Goal: Complete application form

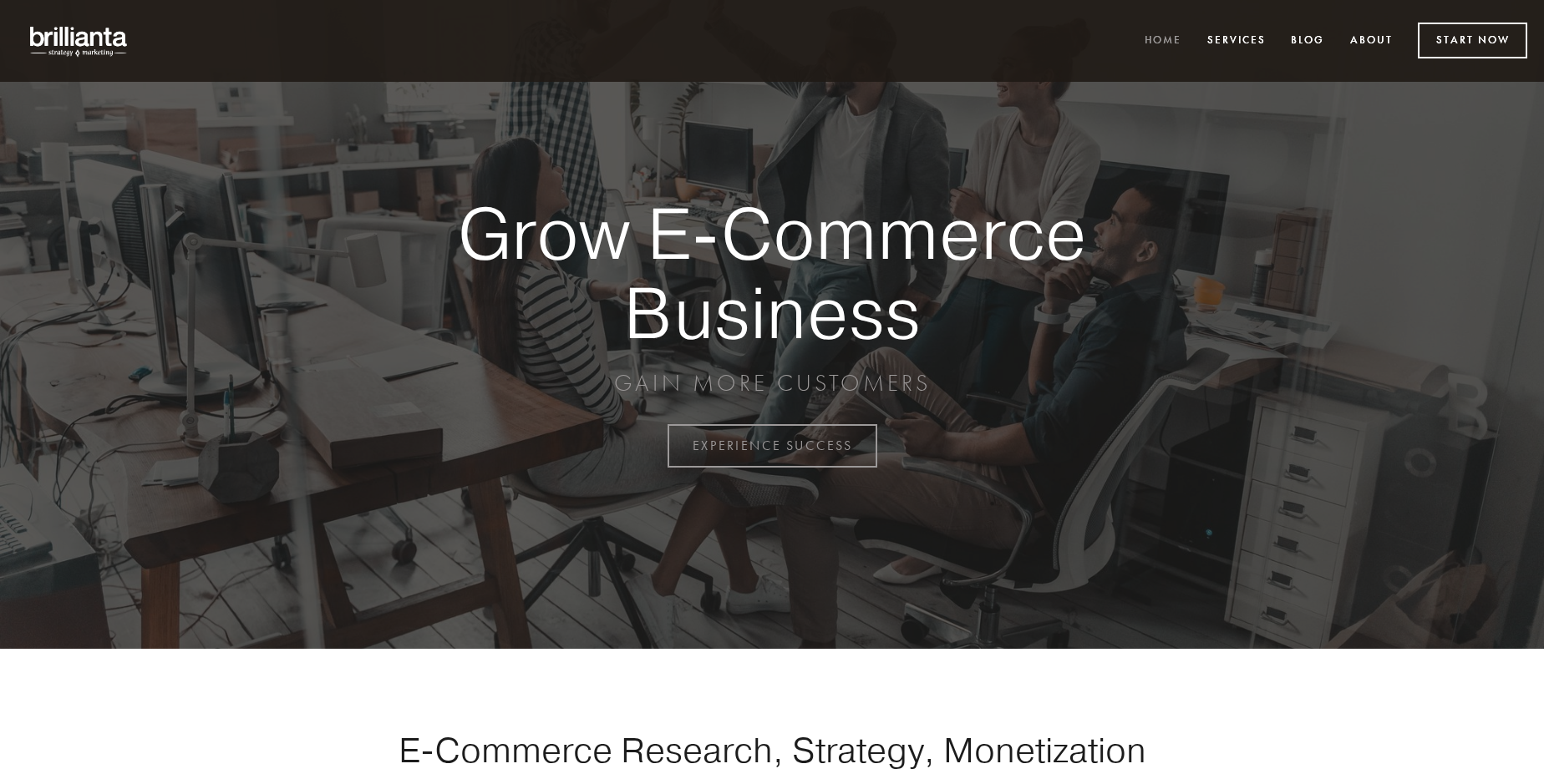
scroll to position [4377, 0]
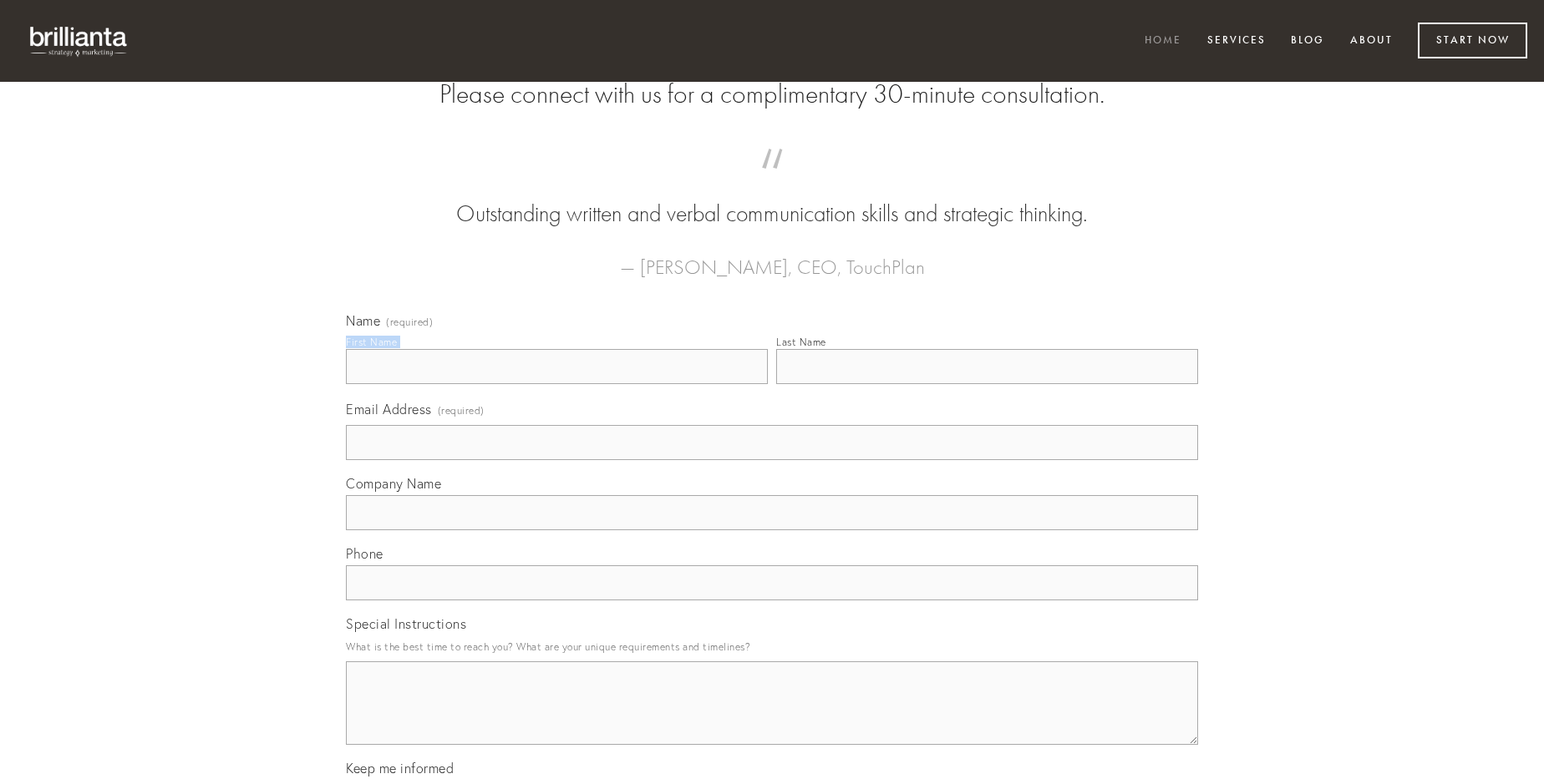
type input "[PERSON_NAME]"
click at [987, 384] on input "Last Name" at bounding box center [987, 366] width 422 height 35
type input "[PERSON_NAME]"
click at [772, 460] on input "Email Address (required)" at bounding box center [771, 442] width 852 height 35
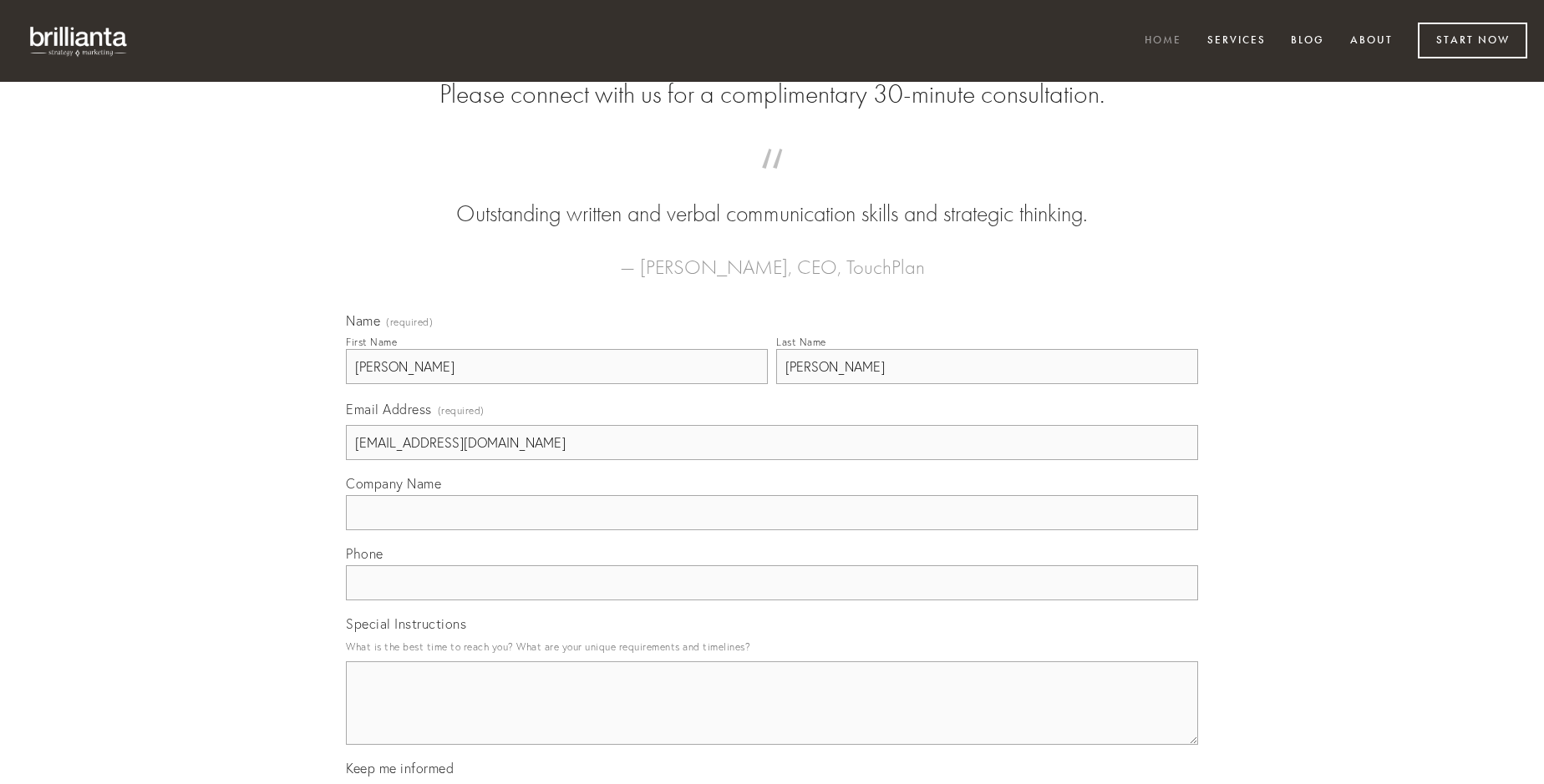
type input "[EMAIL_ADDRESS][DOMAIN_NAME]"
click at [772, 530] on input "Company Name" at bounding box center [771, 512] width 852 height 35
type input "[MEDICAL_DATA]"
click at [772, 600] on input "text" at bounding box center [771, 582] width 852 height 35
click at [772, 718] on textarea "Special Instructions" at bounding box center [771, 703] width 852 height 83
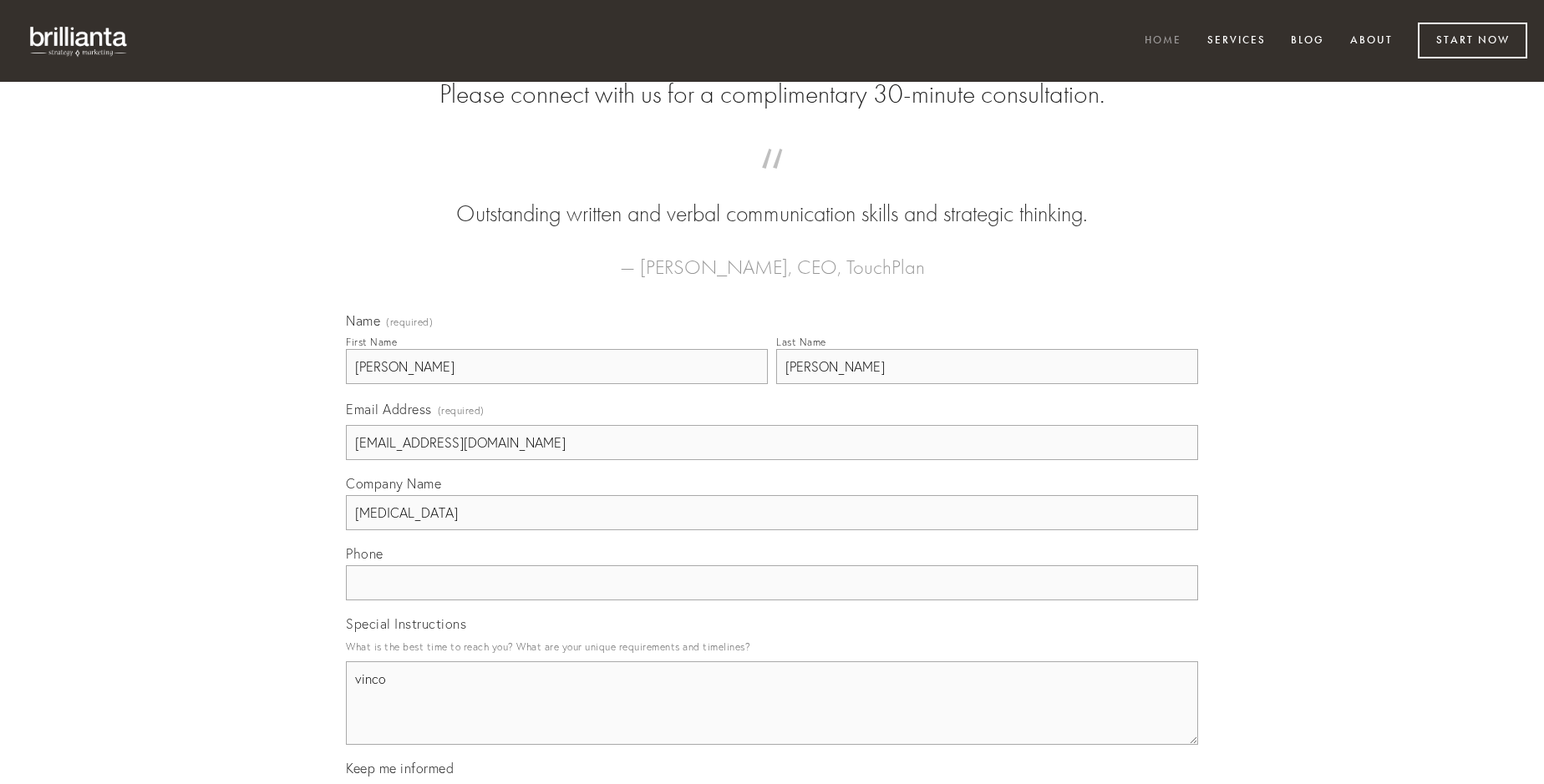
type textarea "vinco"
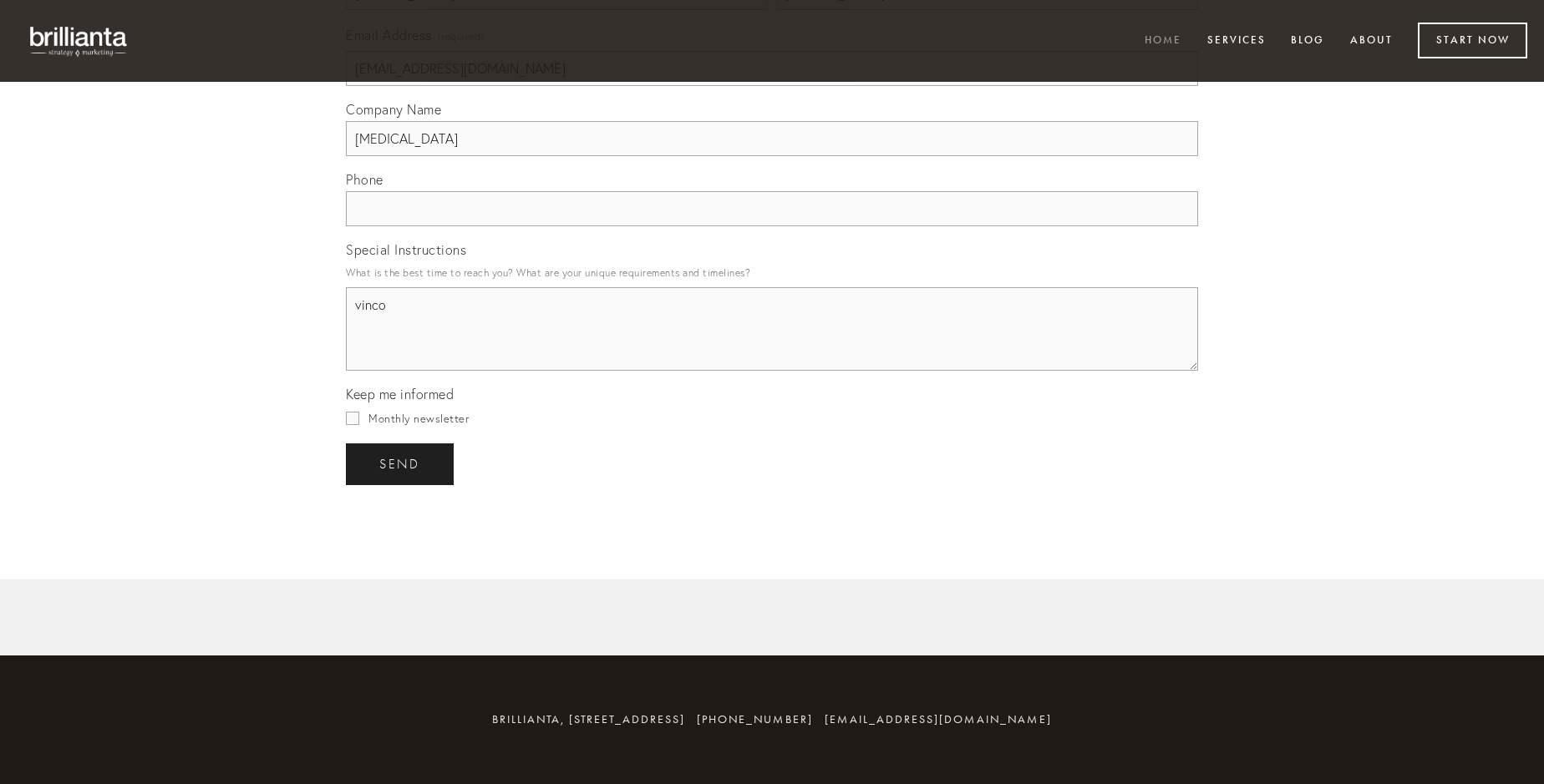
click at [401, 463] on span "send" at bounding box center [400, 463] width 41 height 15
